Goal: Information Seeking & Learning: Learn about a topic

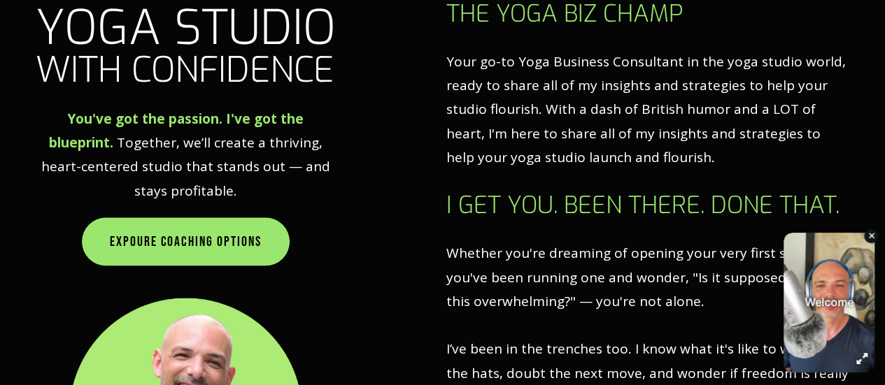
scroll to position [770, 0]
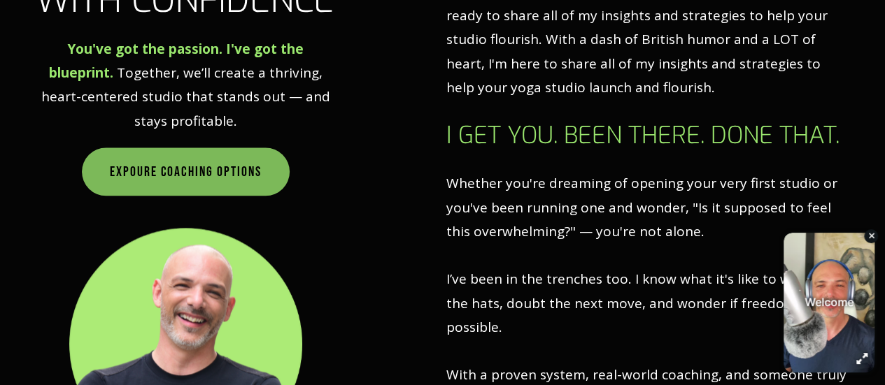
click at [214, 174] on link "EXPOURE COACHING OPTIONS" at bounding box center [186, 172] width 208 height 49
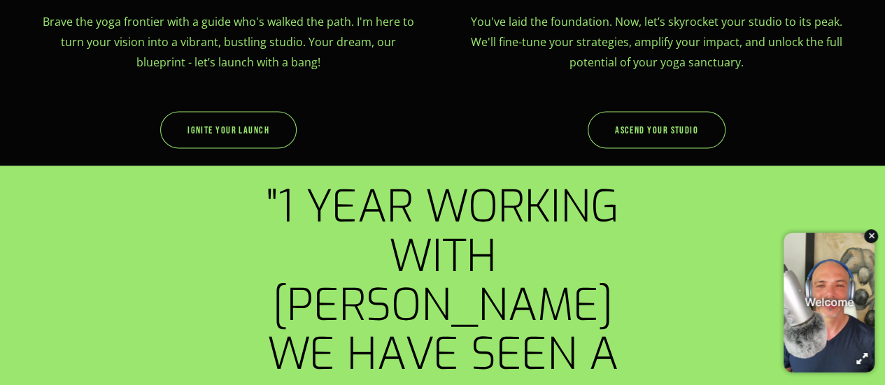
scroll to position [1049, 0]
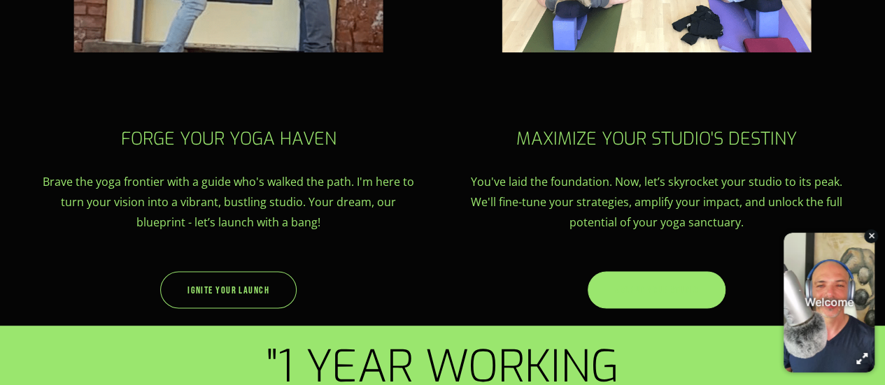
click at [677, 296] on link "Ascend Your Studio" at bounding box center [656, 289] width 137 height 37
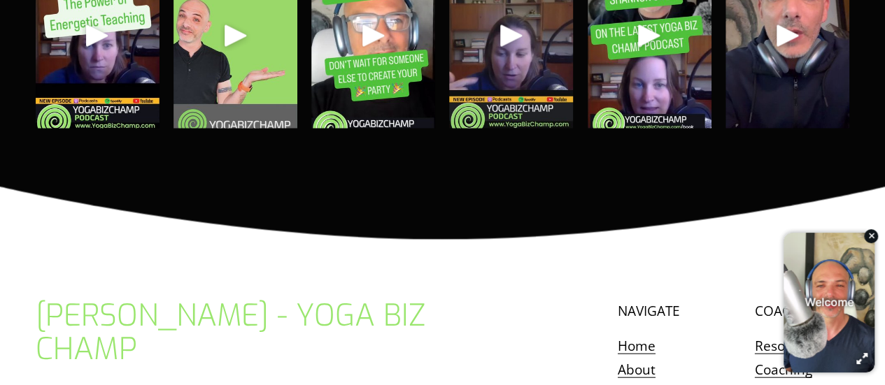
scroll to position [4045, 0]
